Goal: Find specific page/section: Find specific page/section

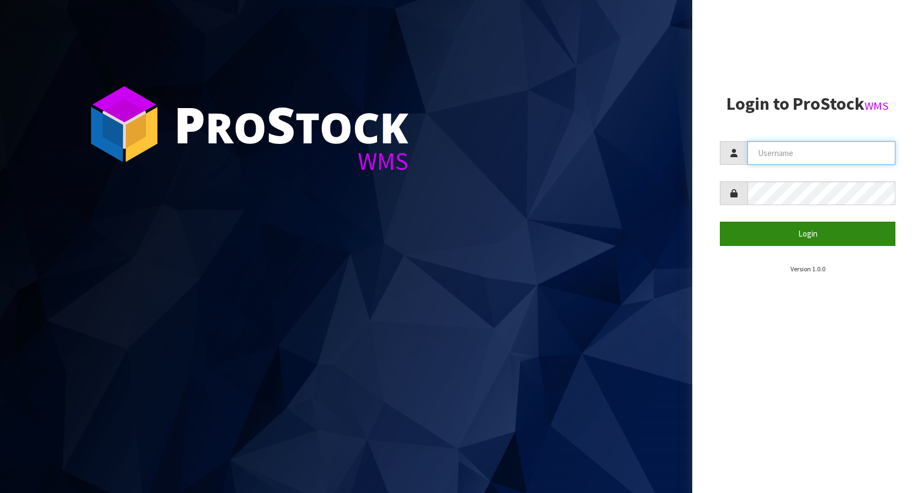
type input "KitchenAid"
click at [799, 245] on button "Login" at bounding box center [808, 234] width 176 height 24
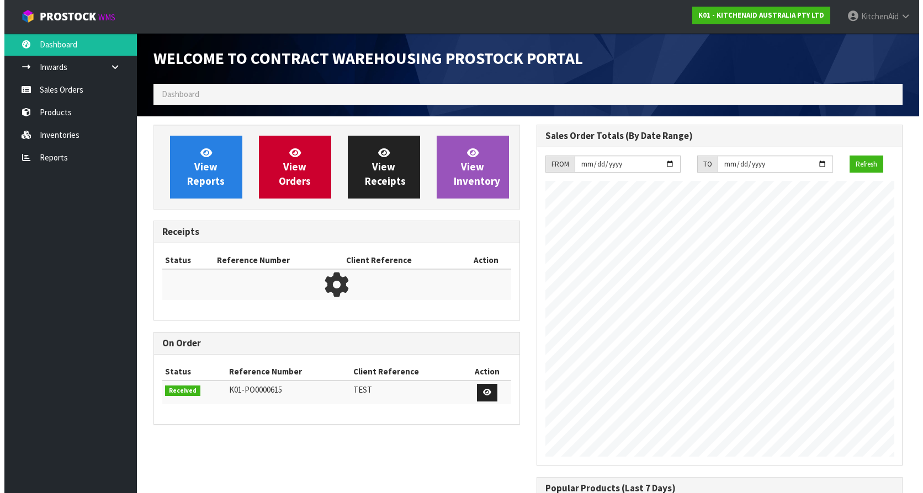
scroll to position [612, 383]
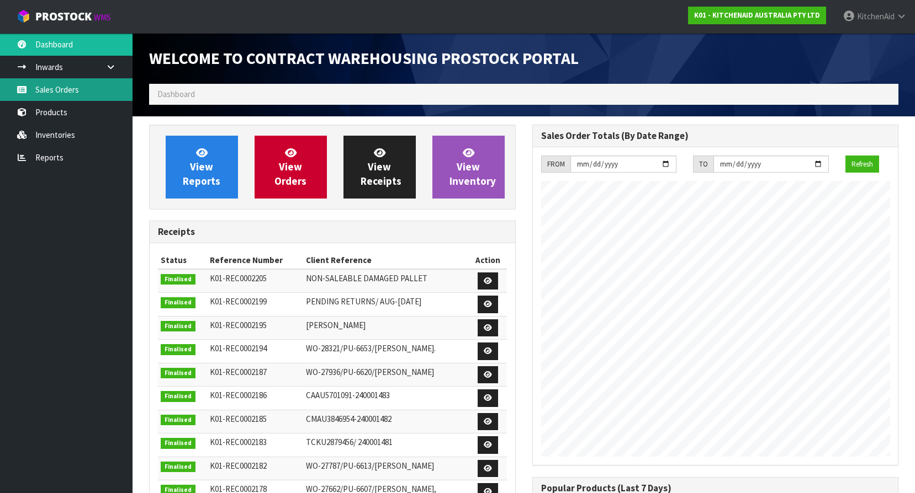
click at [53, 91] on link "Sales Orders" at bounding box center [66, 89] width 132 height 23
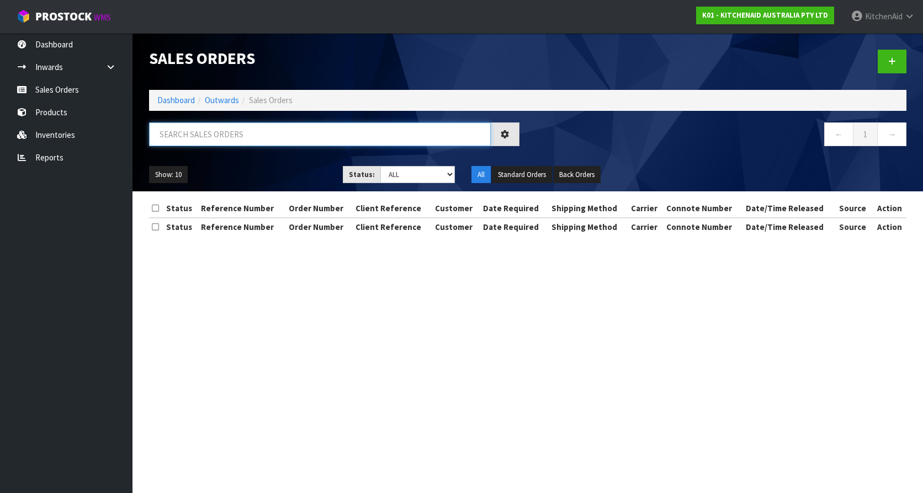
click at [227, 132] on input "text" at bounding box center [320, 135] width 342 height 24
paste input "KAAA-30711"
type input "KAAA-30711"
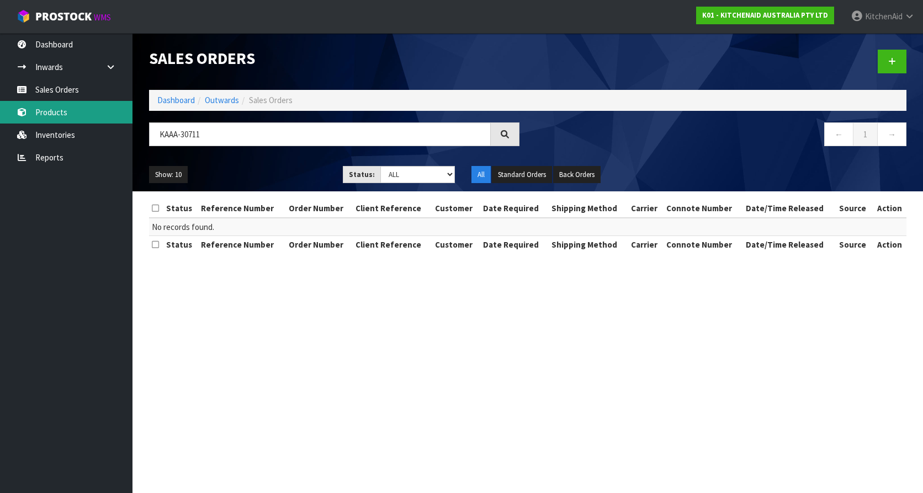
drag, startPoint x: 57, startPoint y: 110, endPoint x: 285, endPoint y: 174, distance: 236.8
click at [57, 110] on link "Products" at bounding box center [66, 112] width 132 height 23
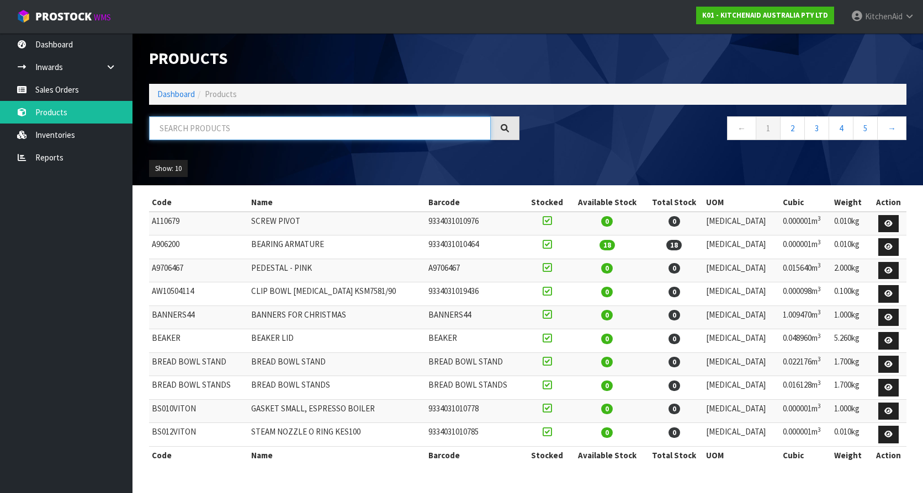
click at [219, 131] on input "text" at bounding box center [320, 128] width 342 height 24
paste input "5KSM70SHXABK"
type input "5KSM70SHXABK"
